Goal: Find specific page/section: Find specific page/section

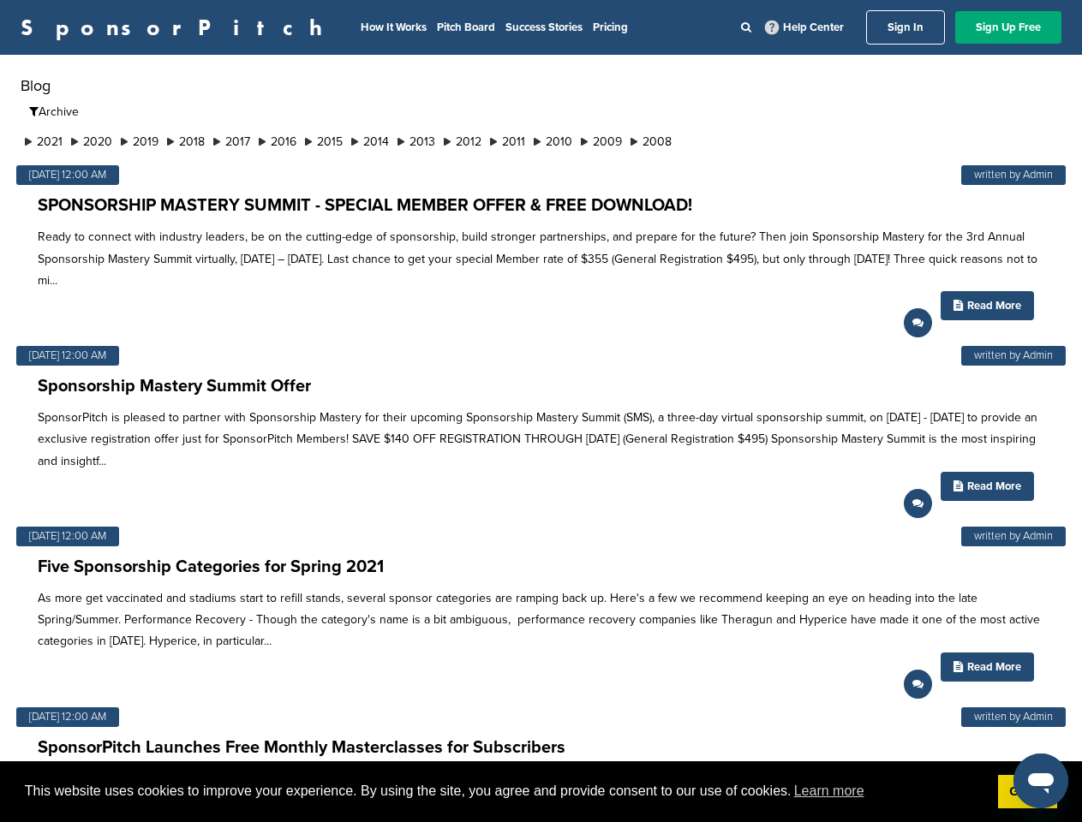
click at [541, 411] on p "SponsorPitch is pleased to partner with Sponsorship Mastery for their upcoming …" at bounding box center [541, 439] width 1007 height 65
click at [541, 792] on span "This website uses cookies to improve your experience. By using the site, you ag…" at bounding box center [504, 792] width 959 height 26
click at [45, 141] on li "2021" at bounding box center [44, 142] width 46 height 18
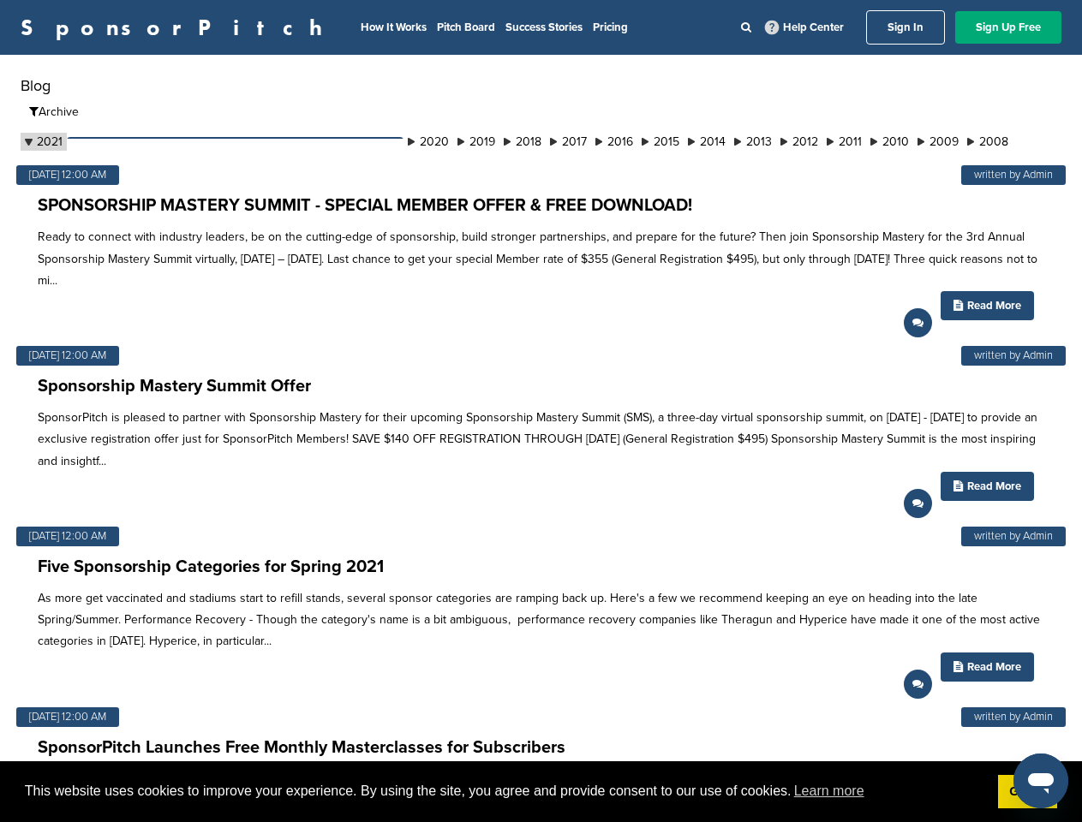
click at [95, 141] on button "September" at bounding box center [235, 154] width 337 height 35
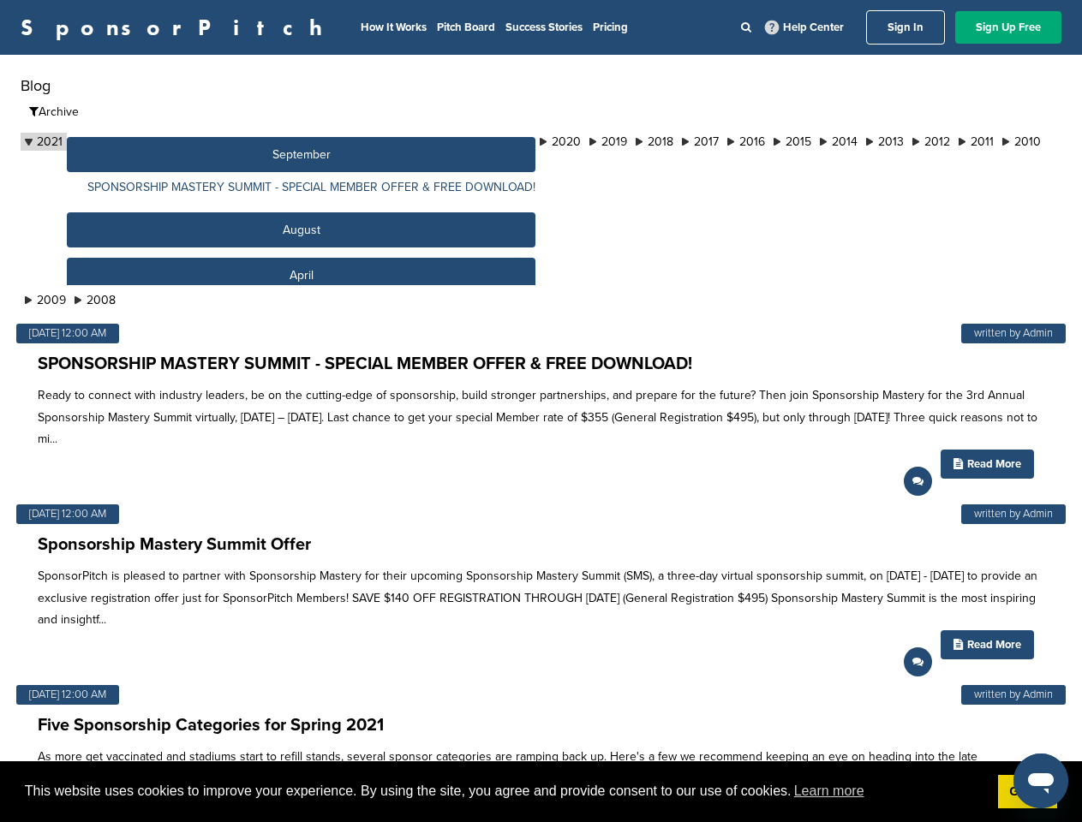
click at [146, 141] on button "September" at bounding box center [301, 154] width 469 height 35
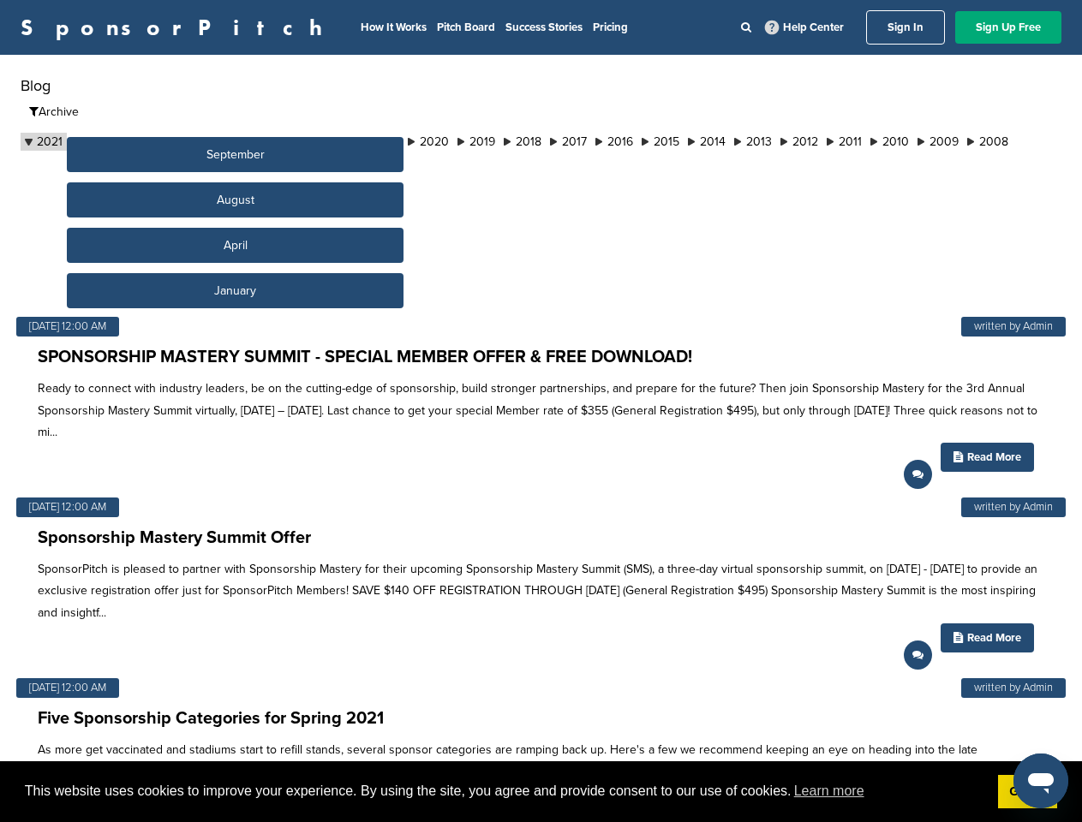
click at [195, 141] on button "September" at bounding box center [235, 154] width 337 height 35
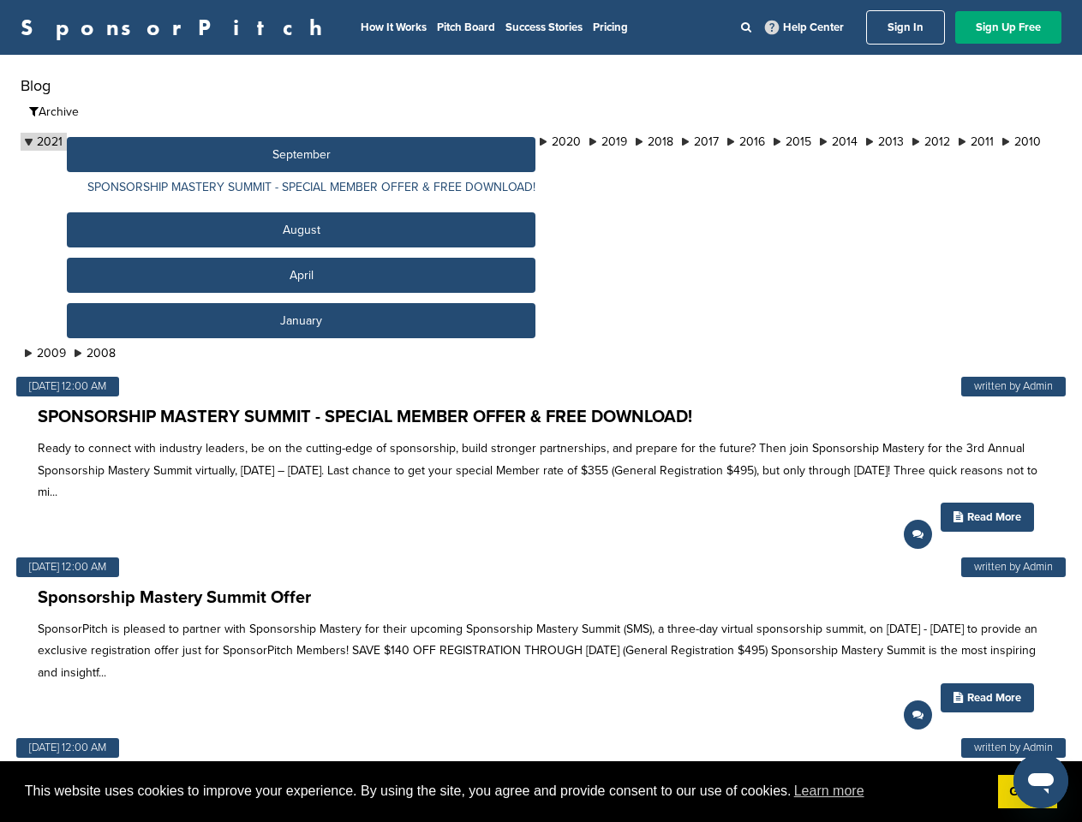
click at [244, 141] on button "September" at bounding box center [301, 154] width 469 height 35
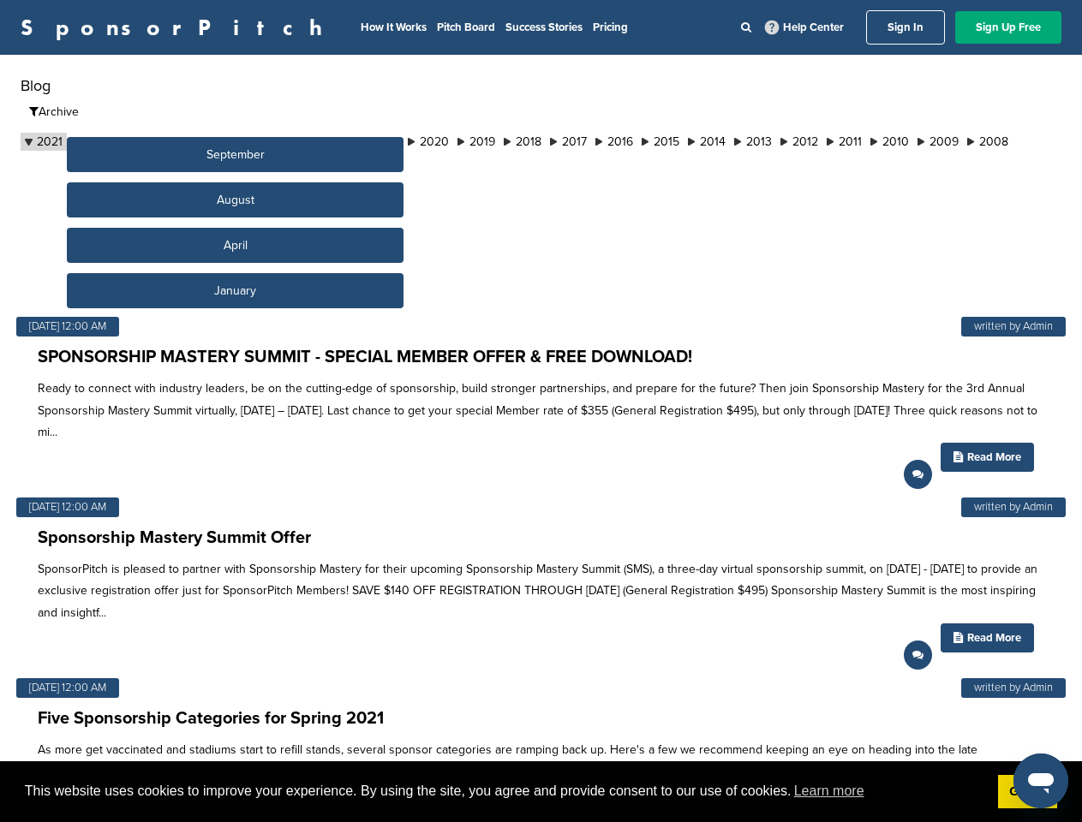
click at [293, 141] on button "September" at bounding box center [235, 154] width 337 height 35
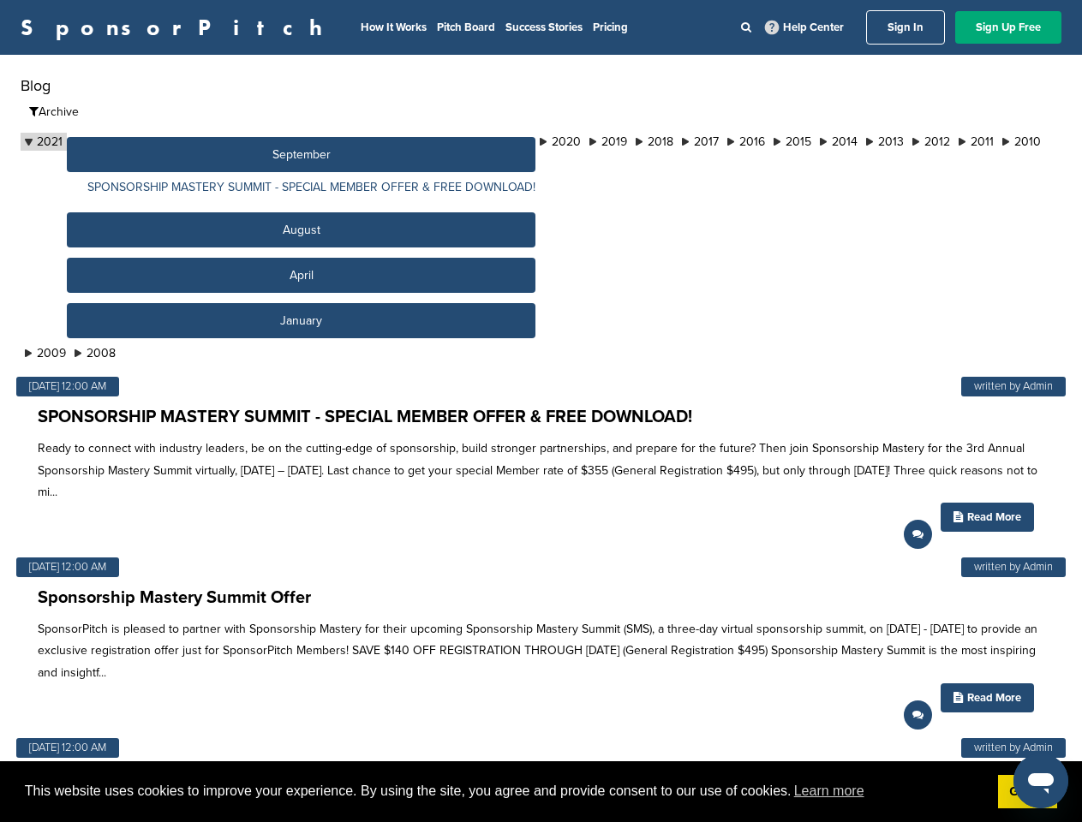
click at [342, 141] on button "September" at bounding box center [301, 154] width 469 height 35
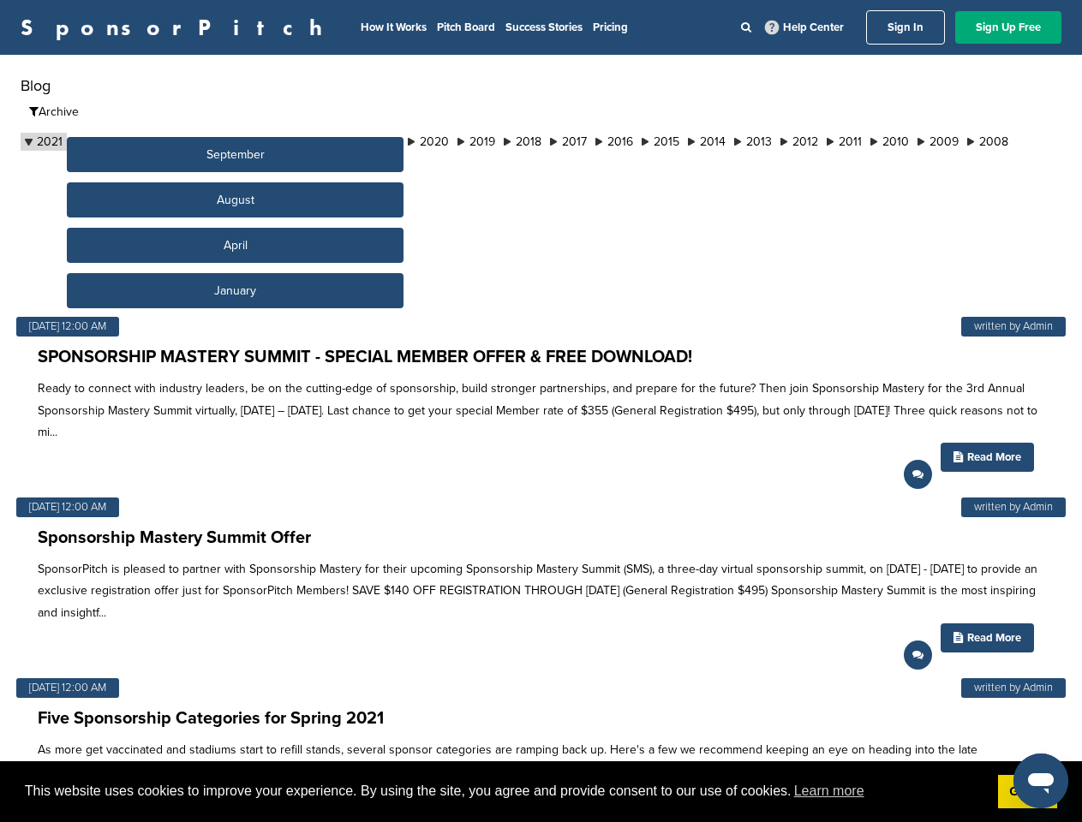
click at [391, 141] on button "September" at bounding box center [235, 154] width 337 height 35
